Goal: Information Seeking & Learning: Compare options

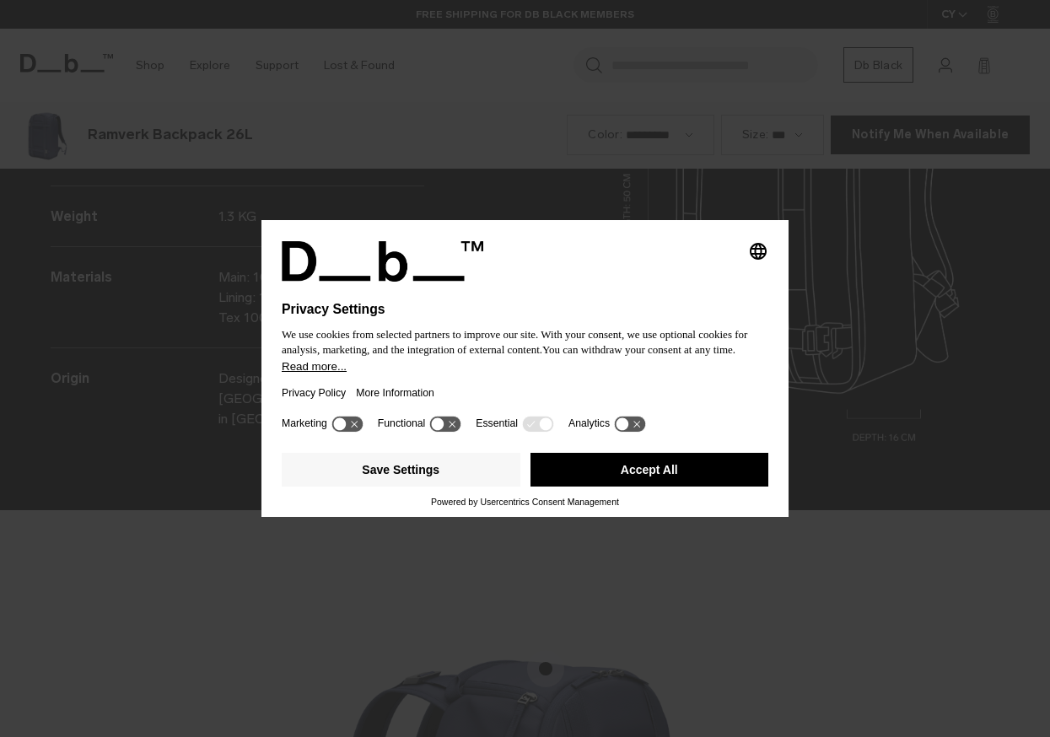
scroll to position [2211, 0]
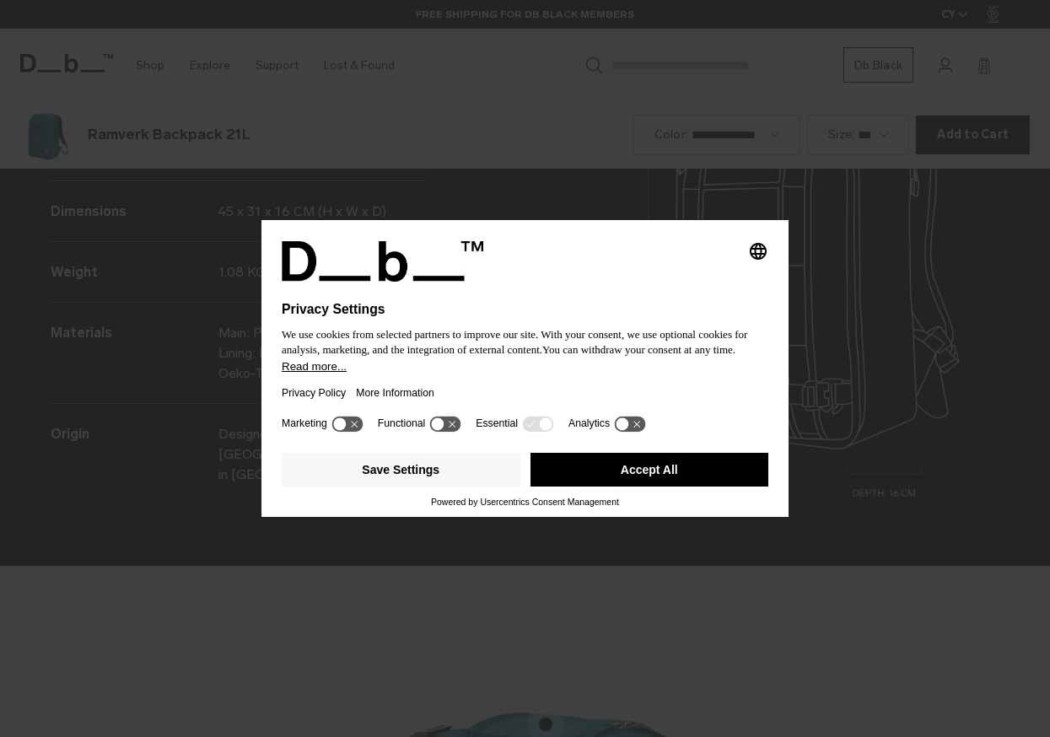
scroll to position [2211, 0]
